Goal: Find specific page/section: Find specific page/section

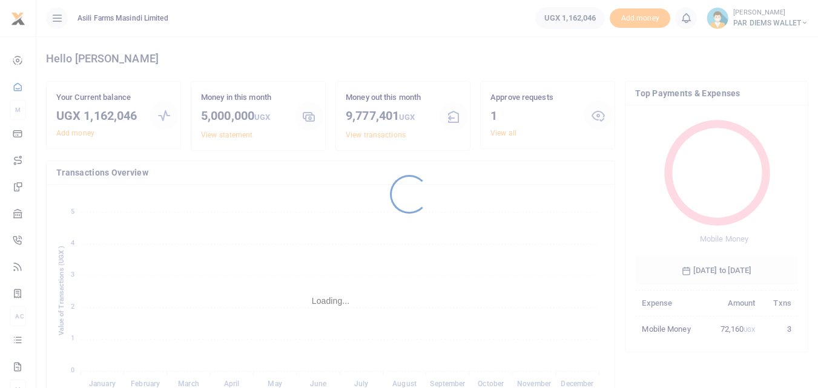
scroll to position [161, 154]
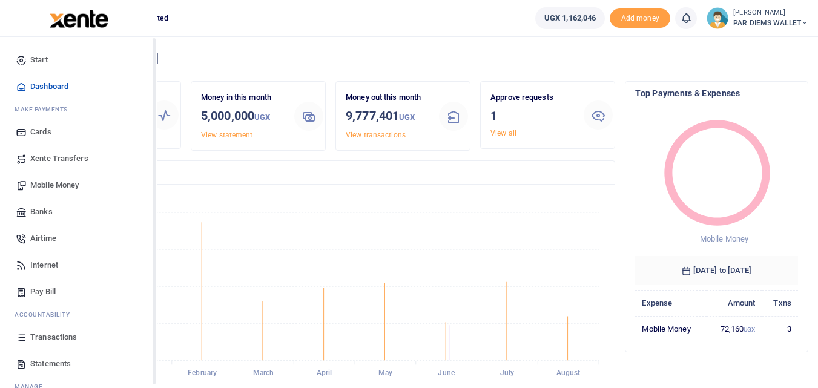
click at [21, 335] on icon at bounding box center [21, 337] width 11 height 11
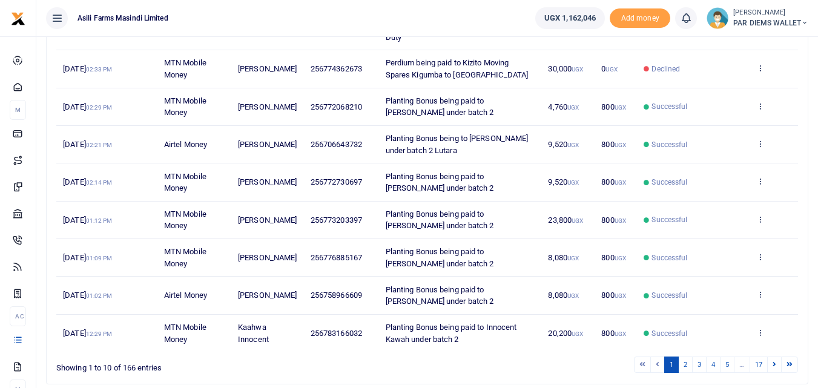
scroll to position [276, 0]
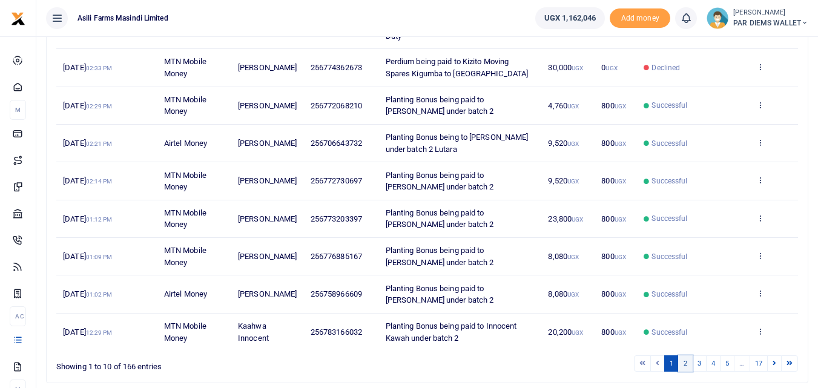
click at [689, 355] on link "2" at bounding box center [685, 363] width 15 height 16
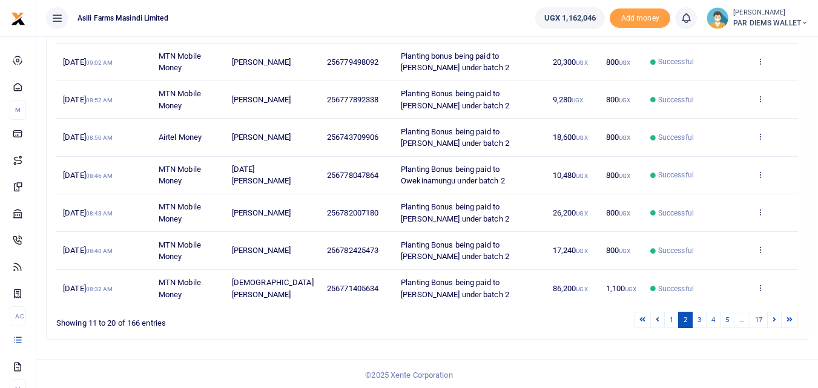
scroll to position [299, 0]
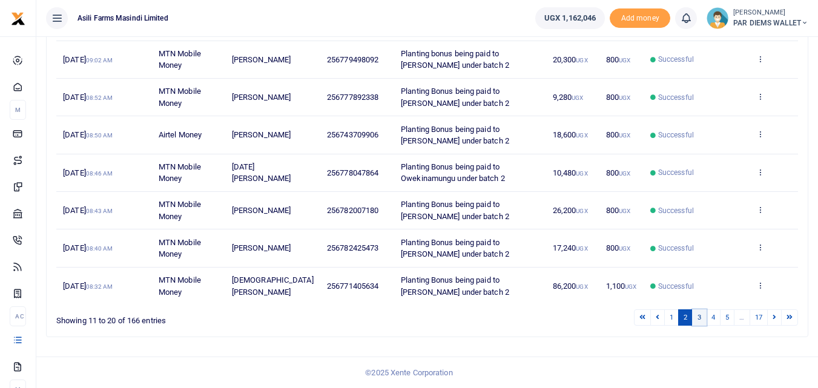
click at [697, 320] on link "3" at bounding box center [699, 317] width 15 height 16
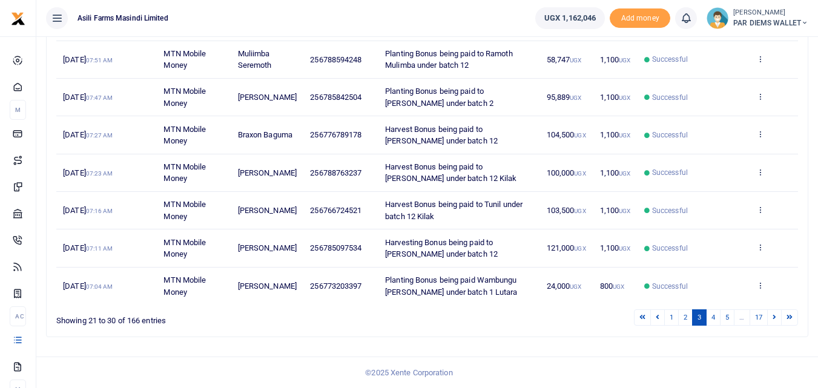
scroll to position [295, 0]
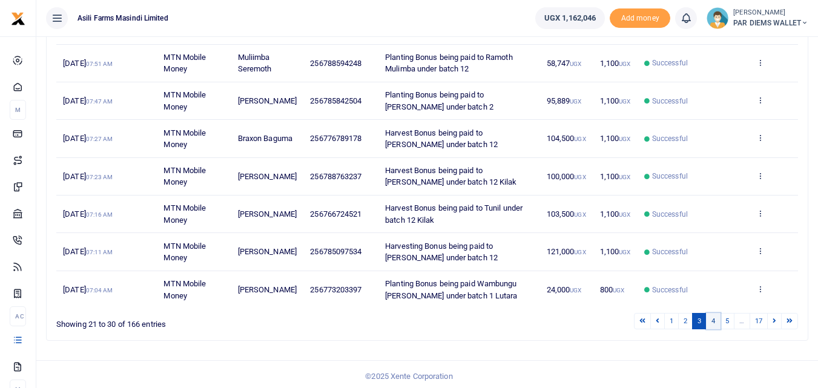
click at [715, 329] on link "4" at bounding box center [713, 321] width 15 height 16
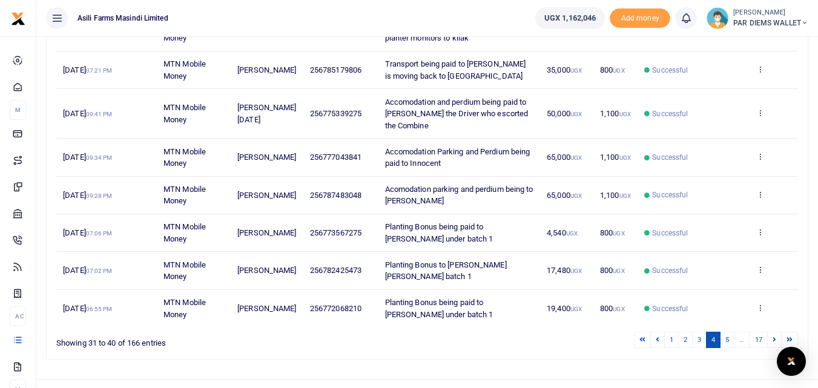
scroll to position [297, 0]
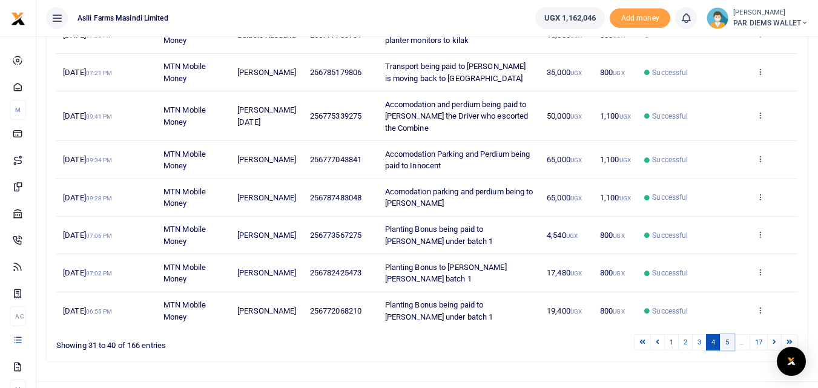
click at [728, 346] on link "5" at bounding box center [727, 342] width 15 height 16
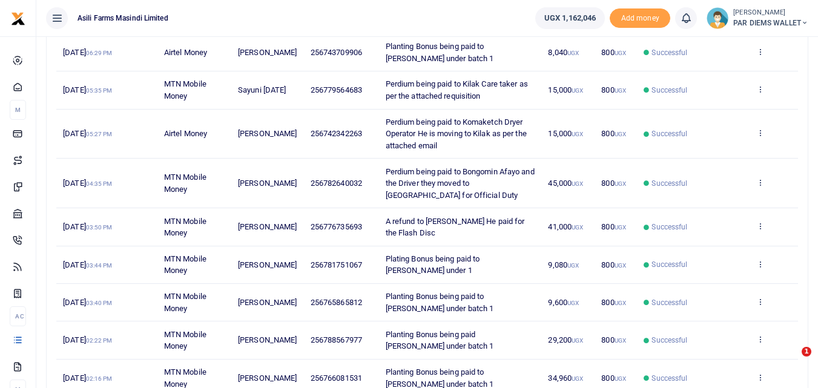
scroll to position [322, 0]
